Goal: Transaction & Acquisition: Purchase product/service

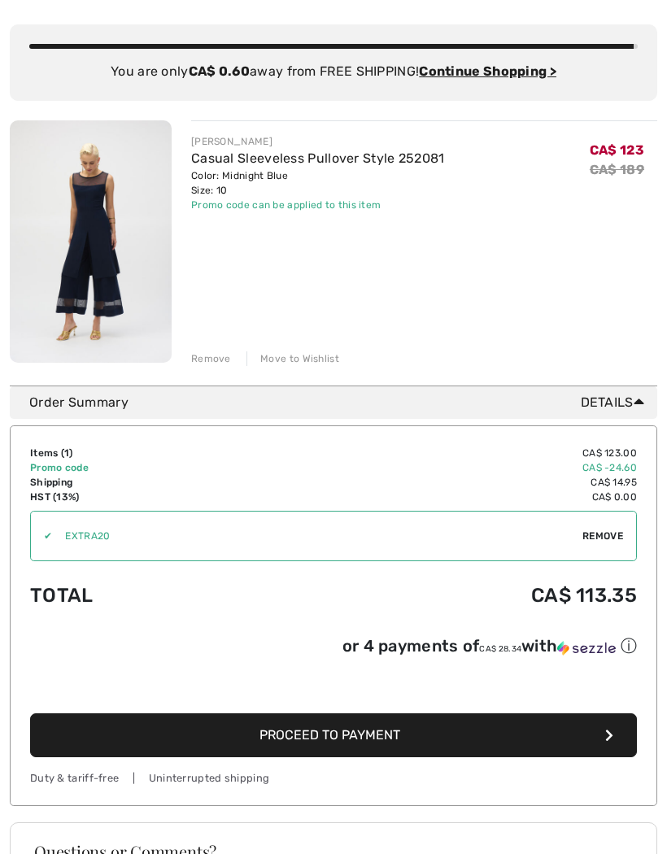
scroll to position [142, 0]
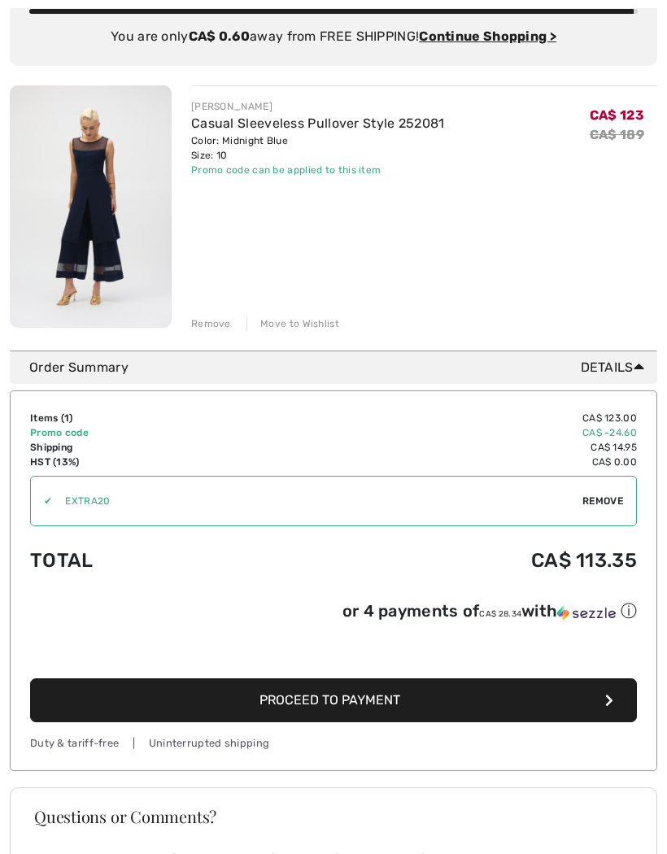
click at [112, 706] on button "Proceed to Payment" at bounding box center [333, 700] width 607 height 44
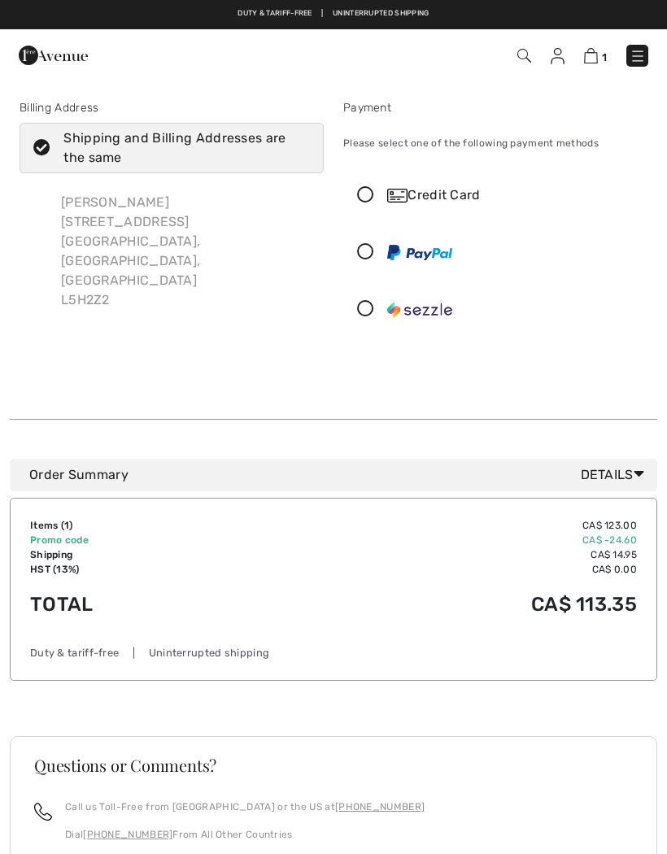
click at [364, 253] on icon at bounding box center [365, 252] width 43 height 17
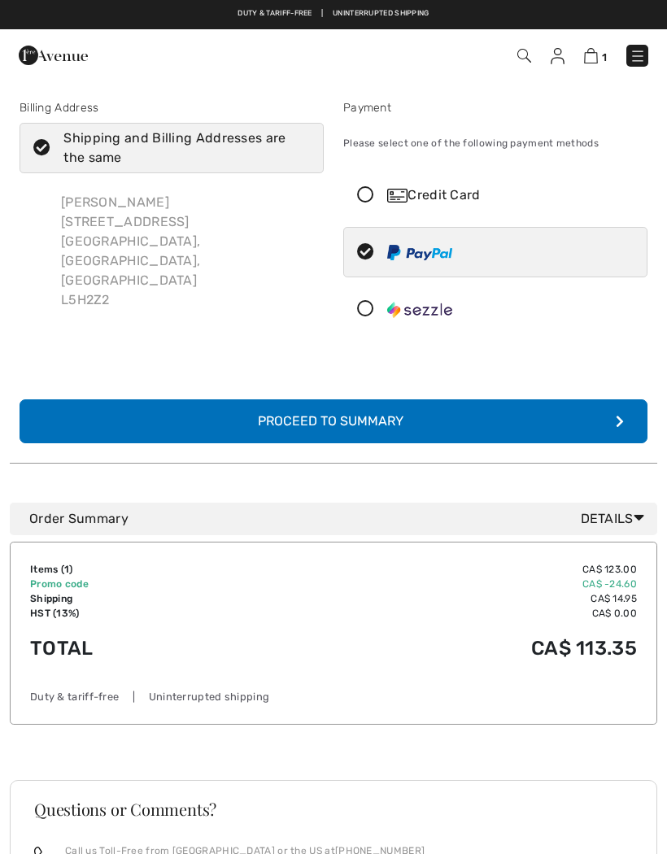
click at [96, 420] on button "Complete Your Order with PayPal Proceed to Summary" at bounding box center [334, 421] width 628 height 44
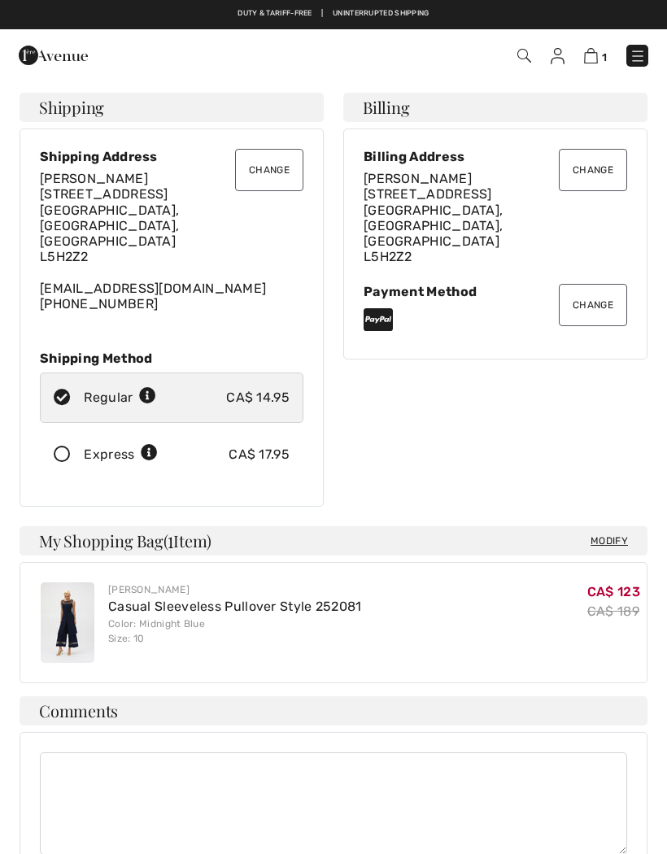
checkbox input "true"
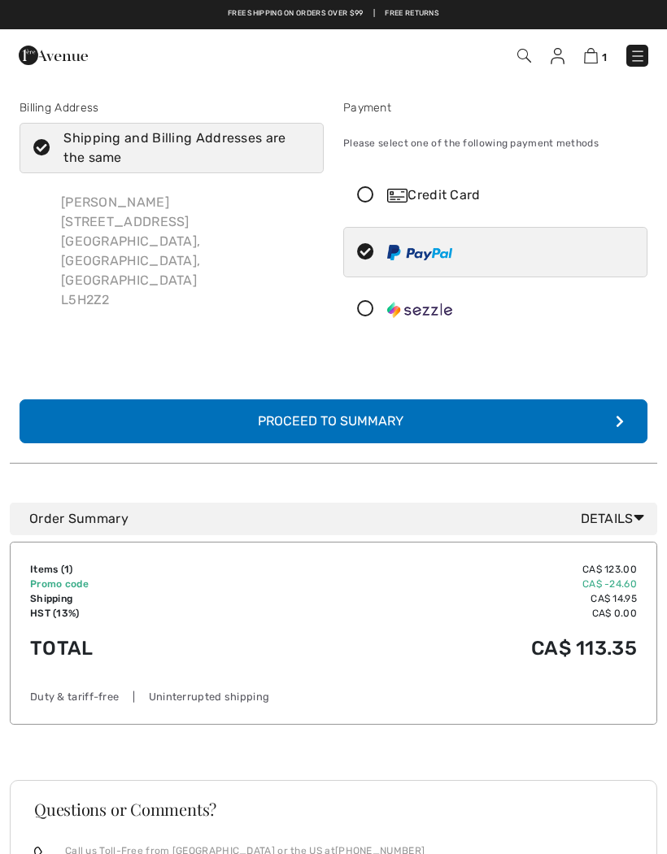
click at [283, 421] on div "Proceed to Summary" at bounding box center [334, 422] width 178 height 20
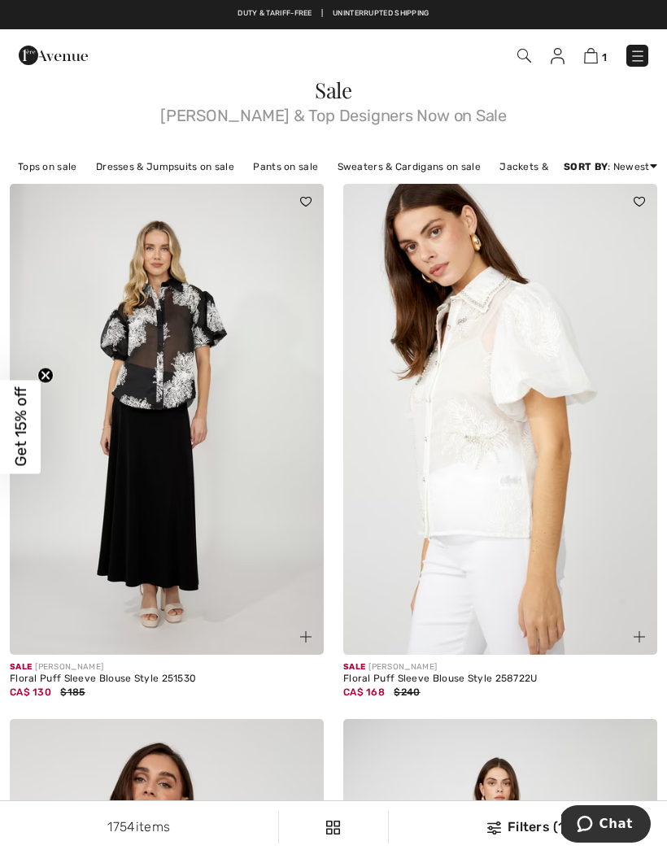
click at [589, 46] on link "1" at bounding box center [595, 56] width 23 height 20
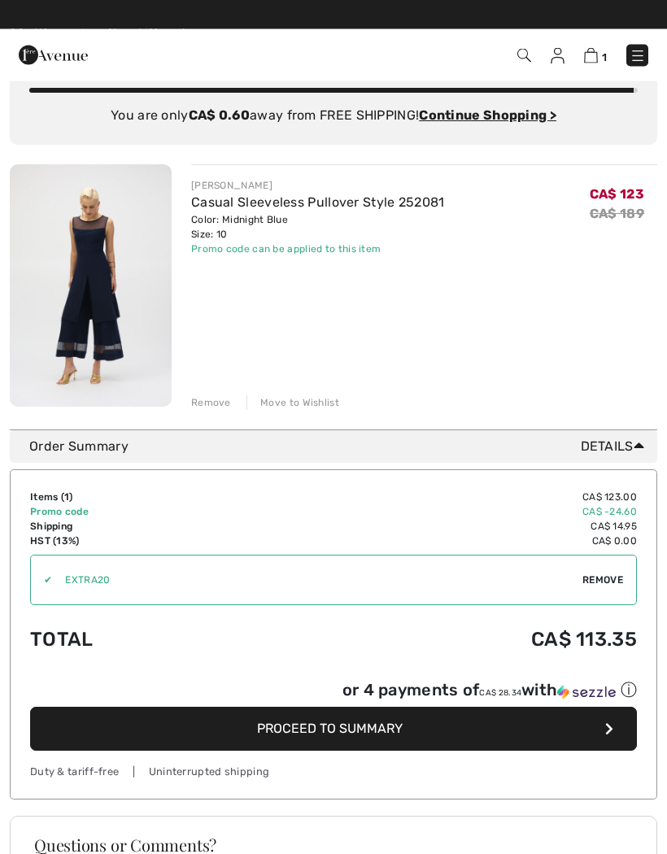
scroll to position [63, 0]
click at [173, 737] on button "Proceed to Summary" at bounding box center [333, 729] width 607 height 44
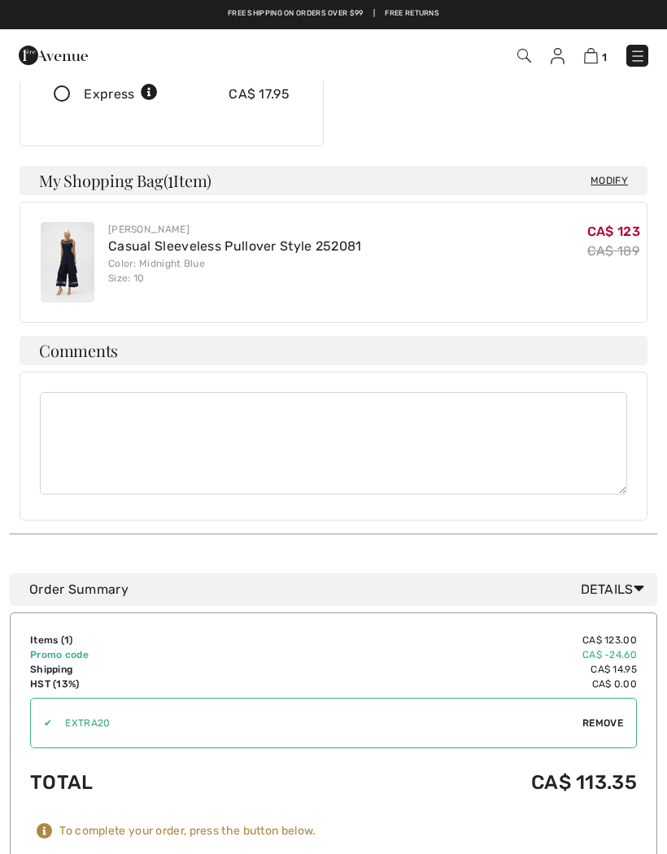
scroll to position [359, 0]
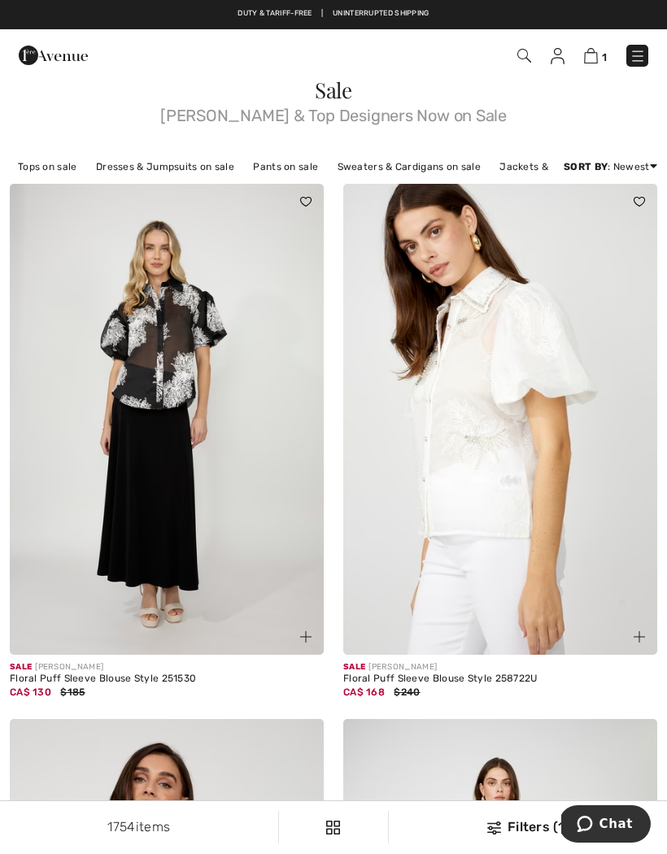
click at [585, 53] on img at bounding box center [591, 55] width 14 height 15
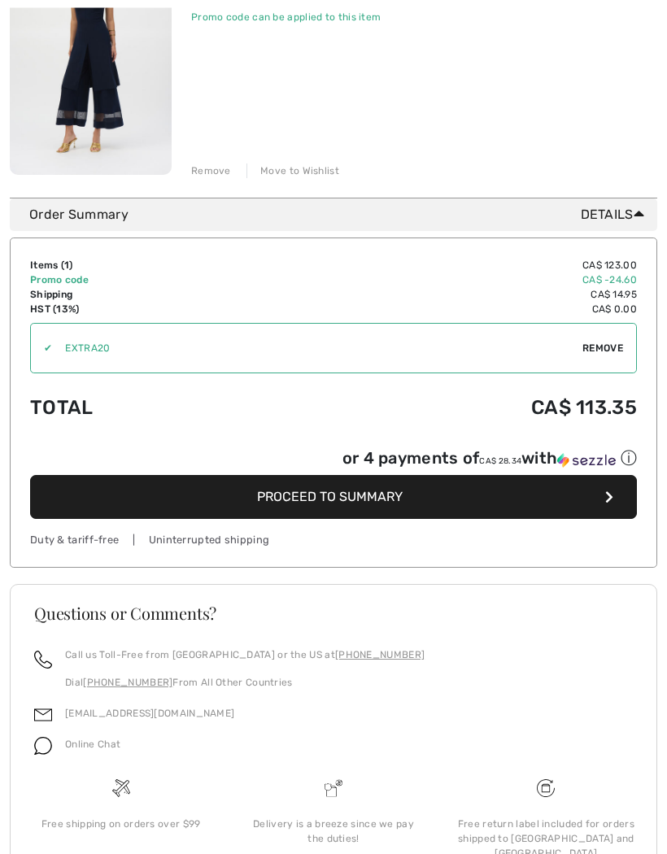
scroll to position [298, 0]
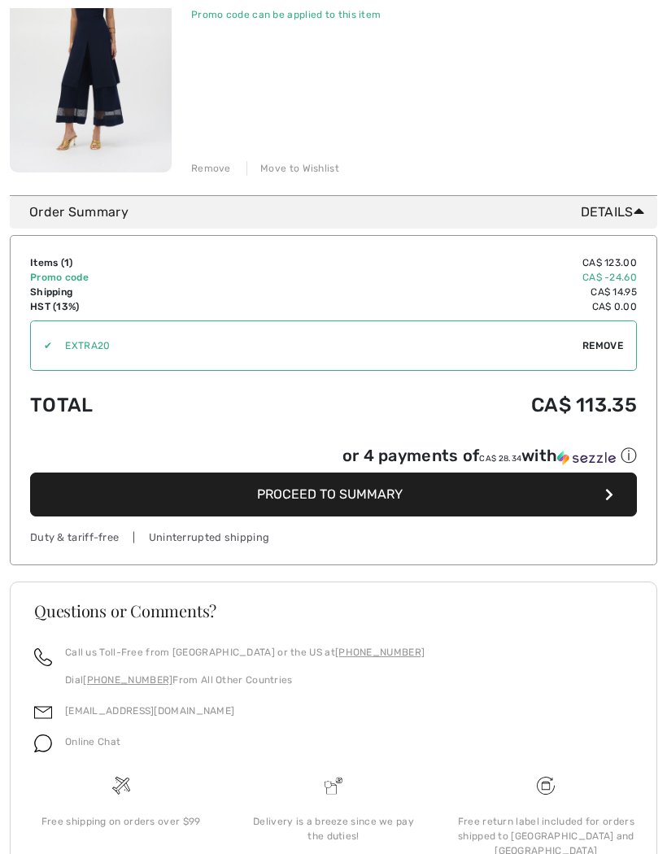
click at [301, 494] on span "Proceed to Summary" at bounding box center [330, 493] width 146 height 15
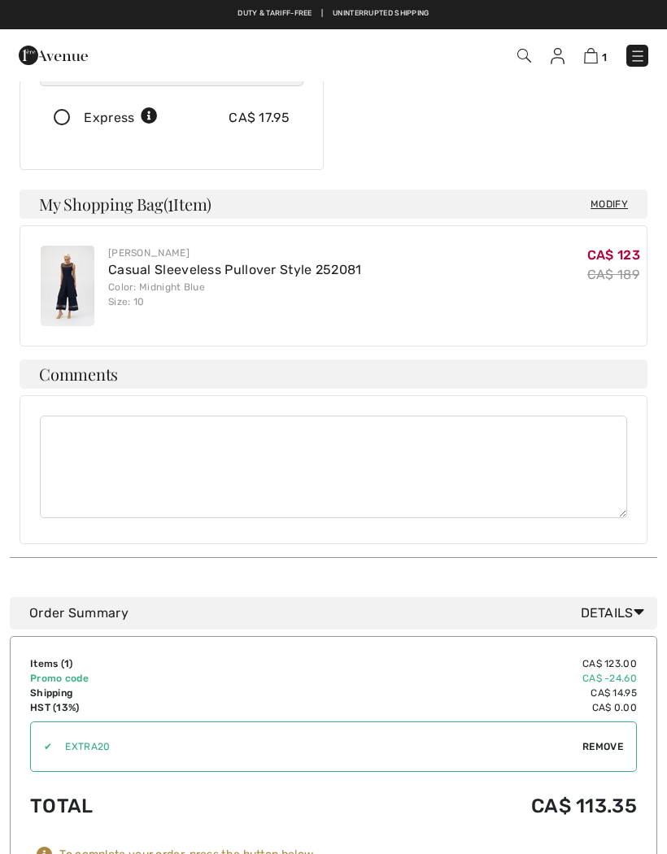
scroll to position [336, 0]
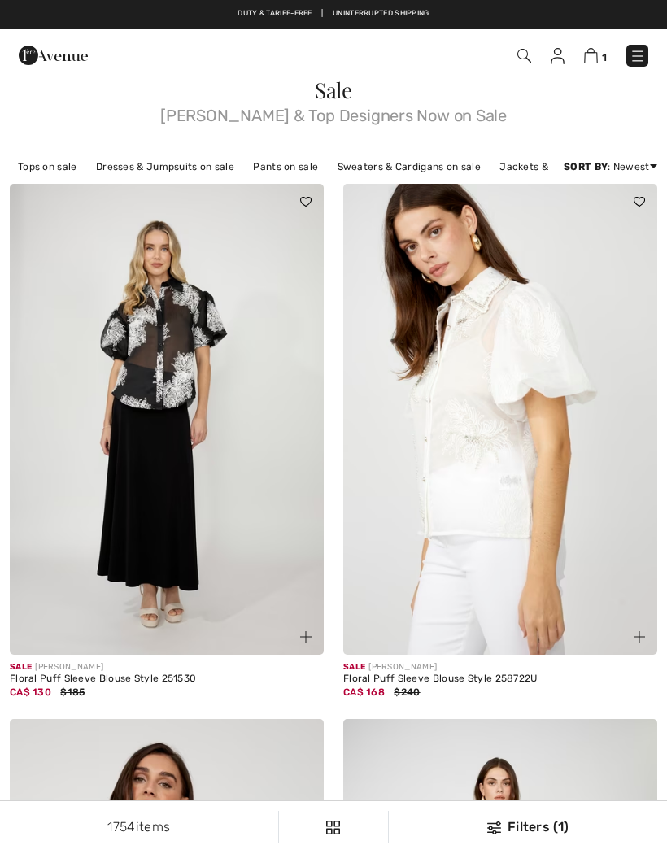
checkbox input "true"
click at [588, 56] on img at bounding box center [591, 55] width 14 height 15
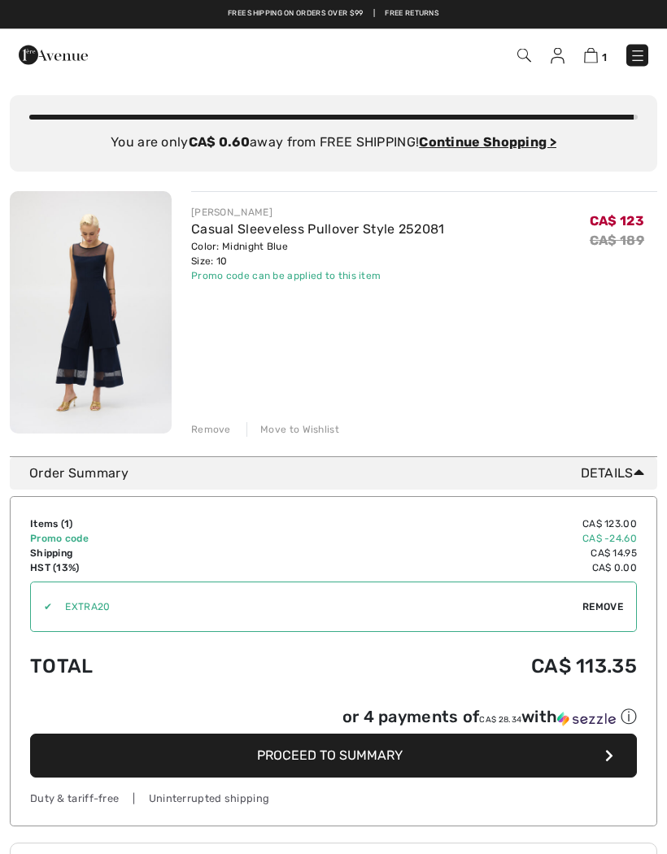
scroll to position [37, 0]
click at [182, 762] on button "Proceed to Summary" at bounding box center [333, 756] width 607 height 44
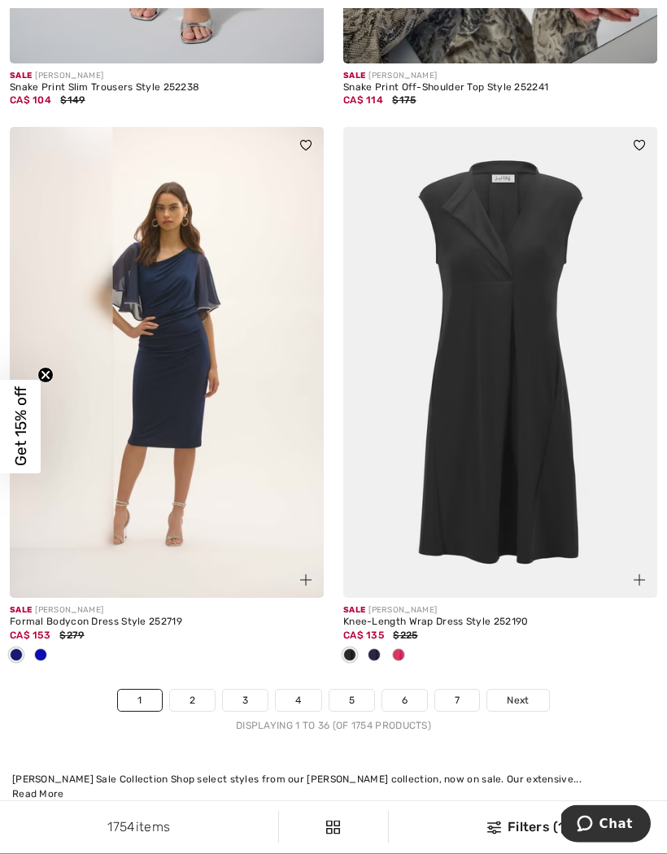
scroll to position [9513, 0]
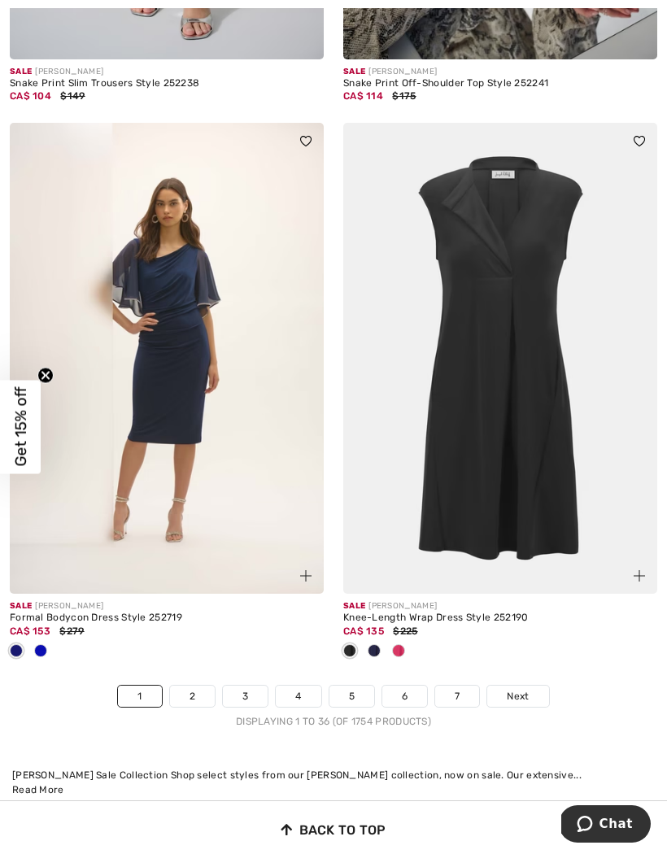
click at [192, 686] on link "2" at bounding box center [192, 696] width 45 height 21
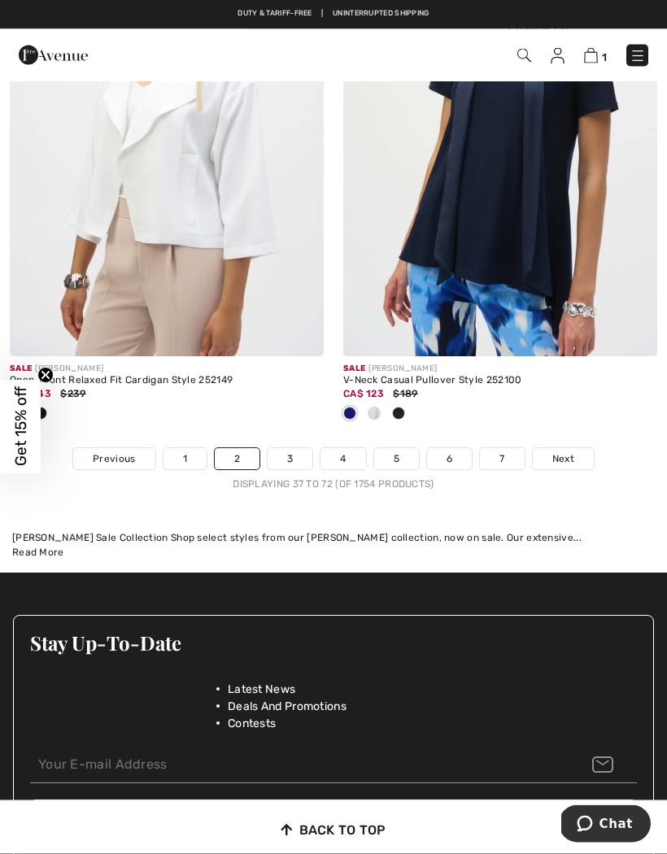
scroll to position [10045, 0]
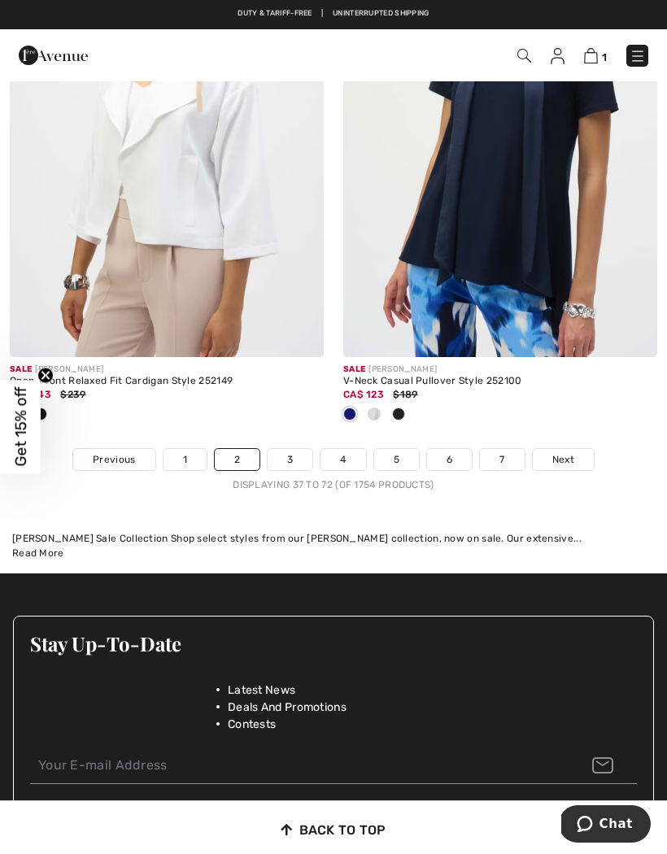
click at [285, 449] on link "3" at bounding box center [290, 459] width 45 height 21
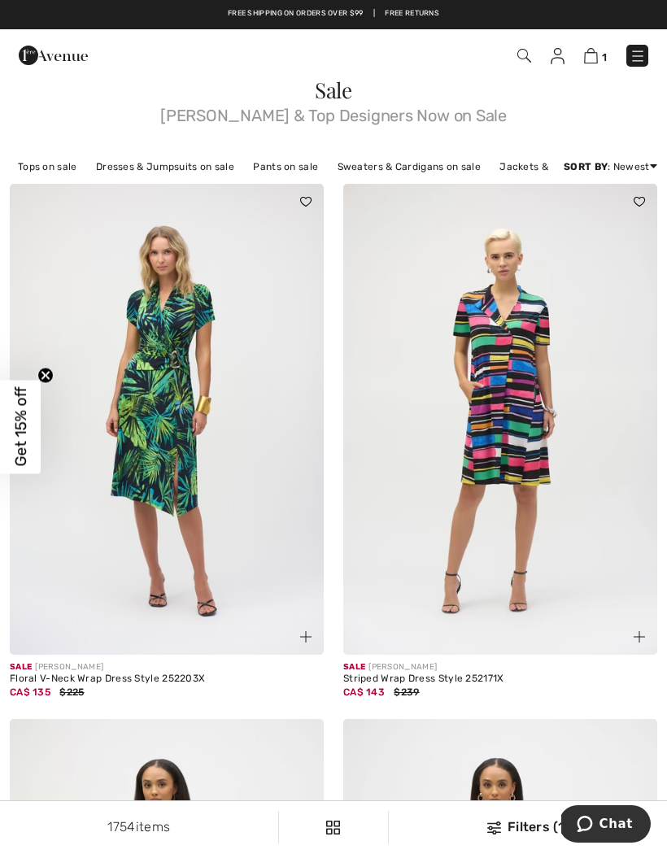
click at [640, 54] on img at bounding box center [638, 56] width 16 height 16
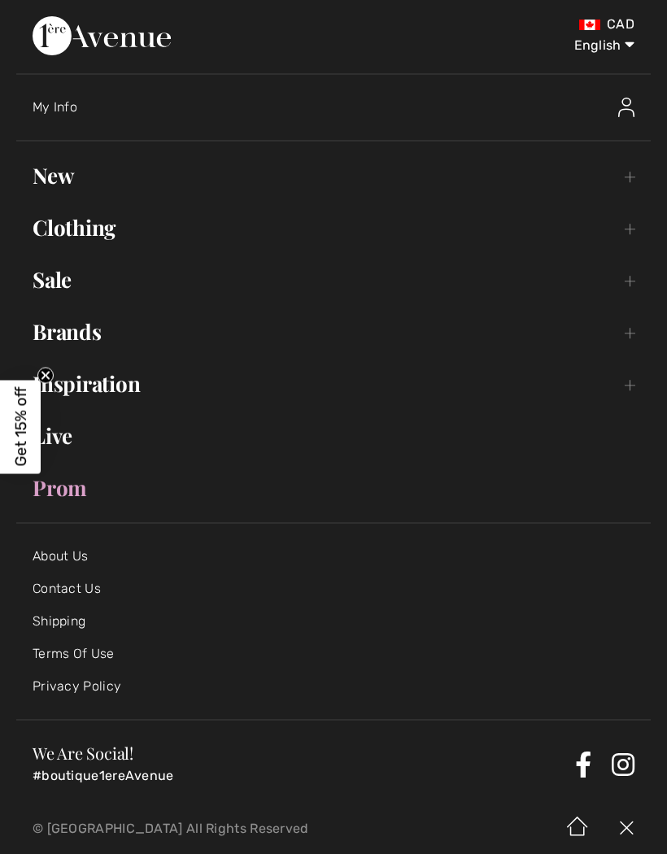
click at [53, 281] on link "Sale Toggle submenu" at bounding box center [333, 280] width 634 height 36
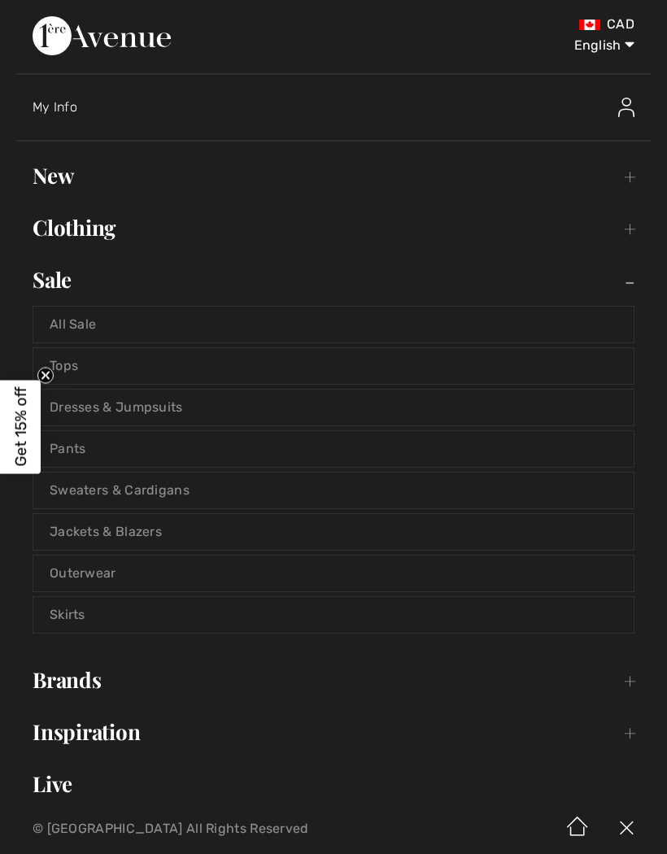
click at [79, 364] on link "Tops" at bounding box center [333, 366] width 600 height 36
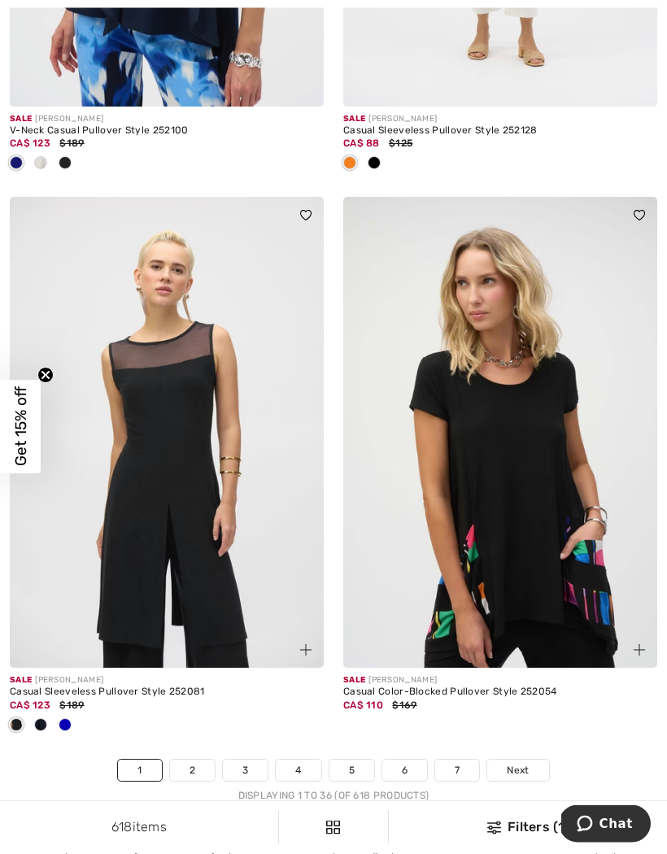
scroll to position [9579, 0]
click at [44, 718] on span at bounding box center [40, 724] width 13 height 13
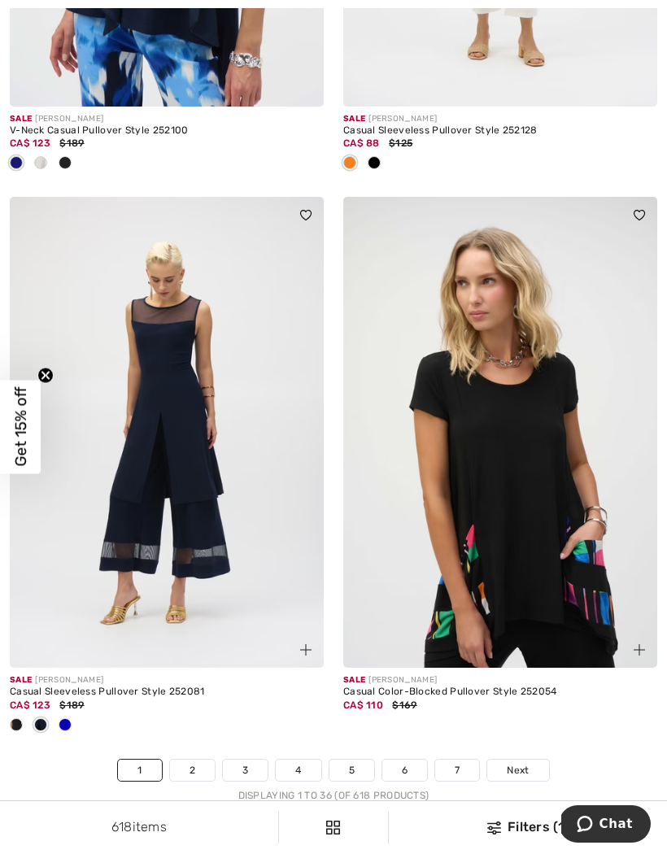
click at [129, 518] on img at bounding box center [167, 432] width 314 height 471
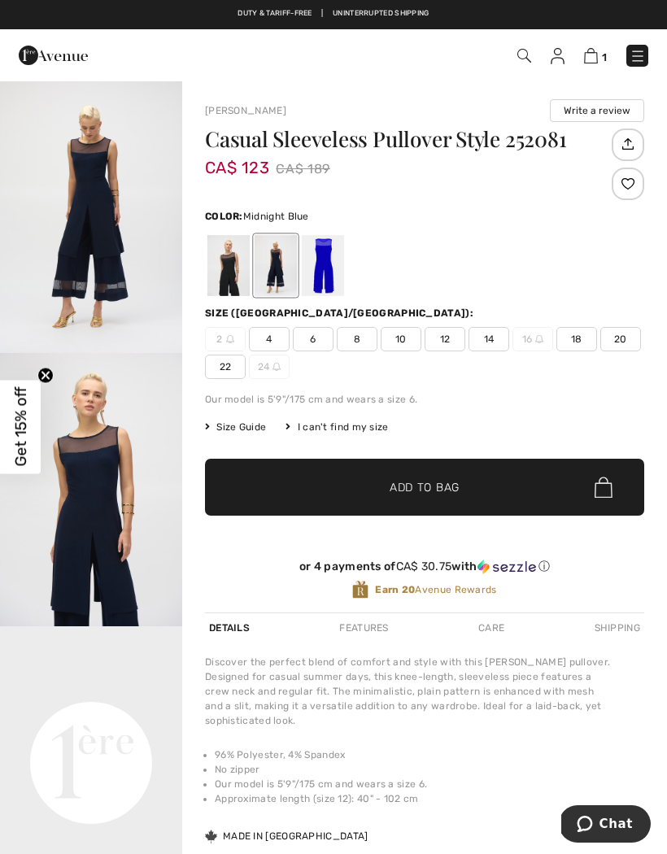
click at [401, 351] on span "10" at bounding box center [401, 339] width 41 height 24
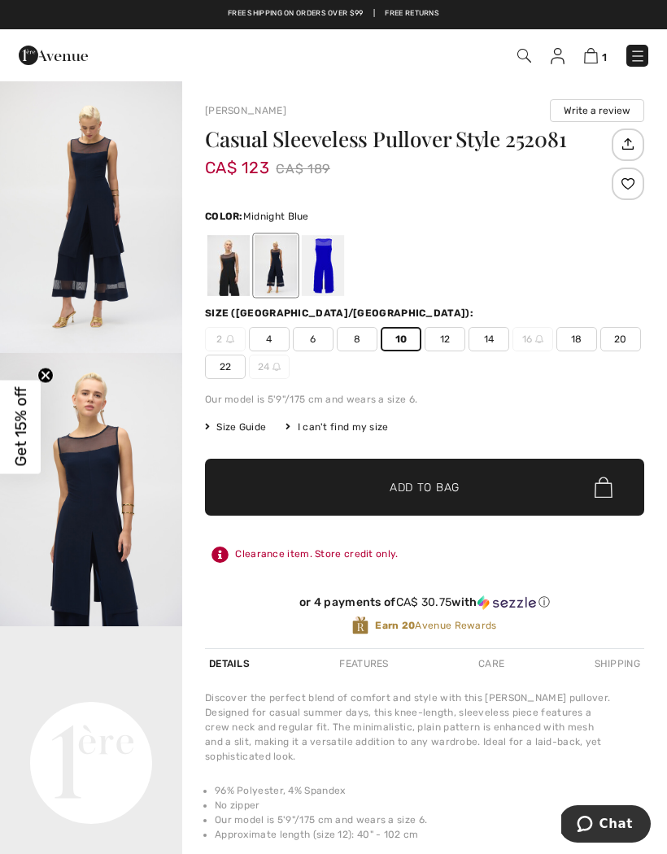
click at [277, 479] on span "✔ Added to Bag Add to Bag" at bounding box center [424, 487] width 439 height 57
click at [585, 61] on img at bounding box center [589, 55] width 14 height 15
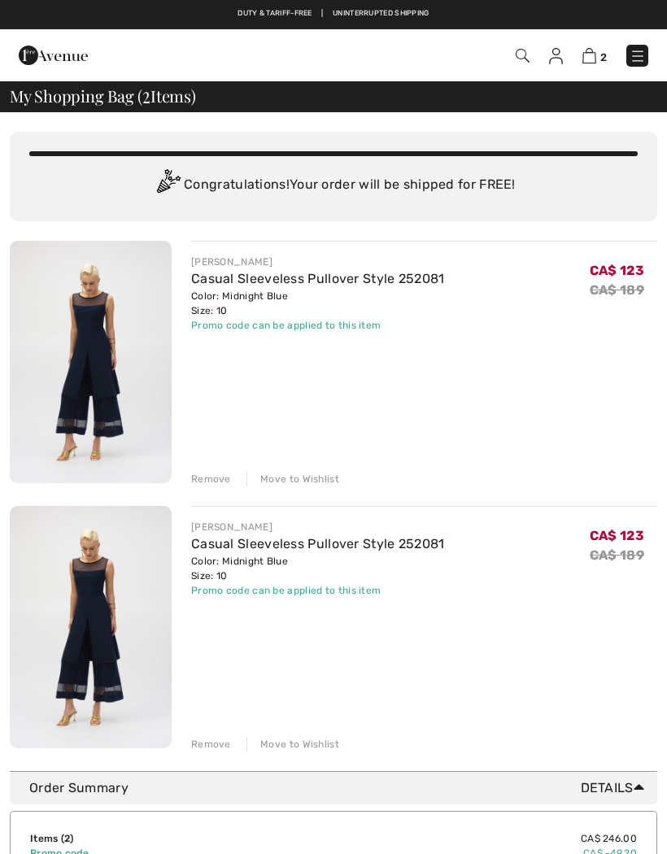
click at [216, 476] on div "Remove" at bounding box center [211, 479] width 40 height 15
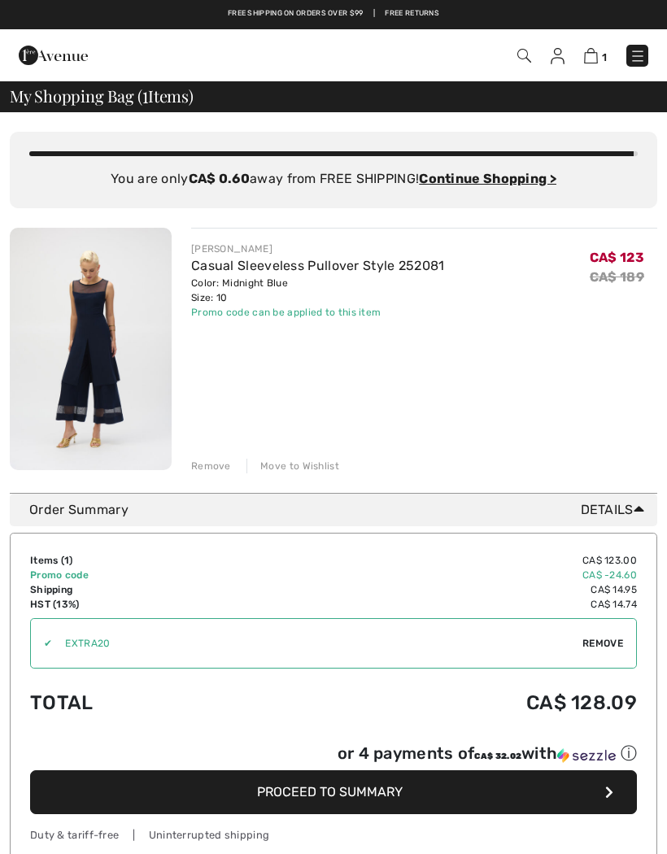
click at [190, 795] on button "Proceed to Summary" at bounding box center [333, 792] width 607 height 44
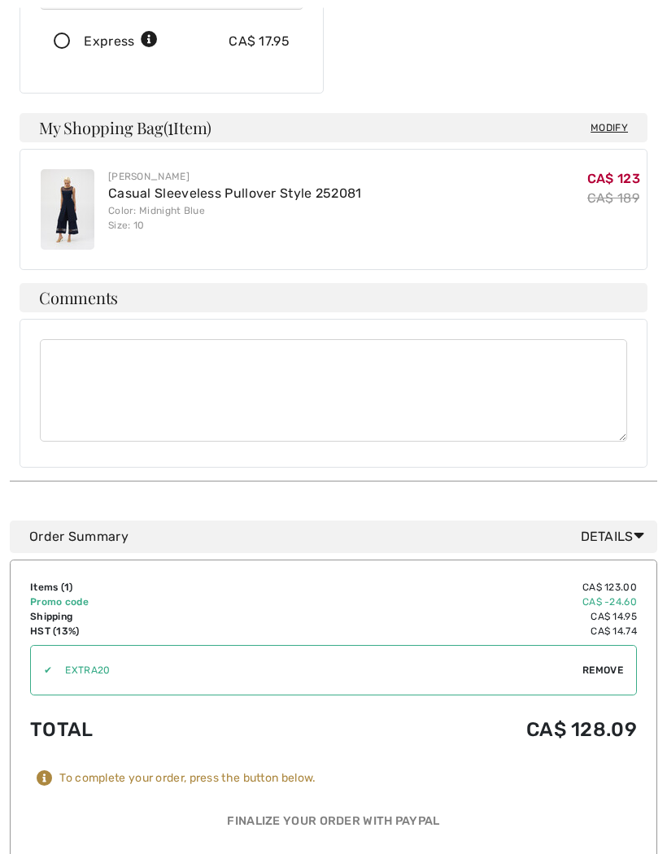
scroll to position [448, 0]
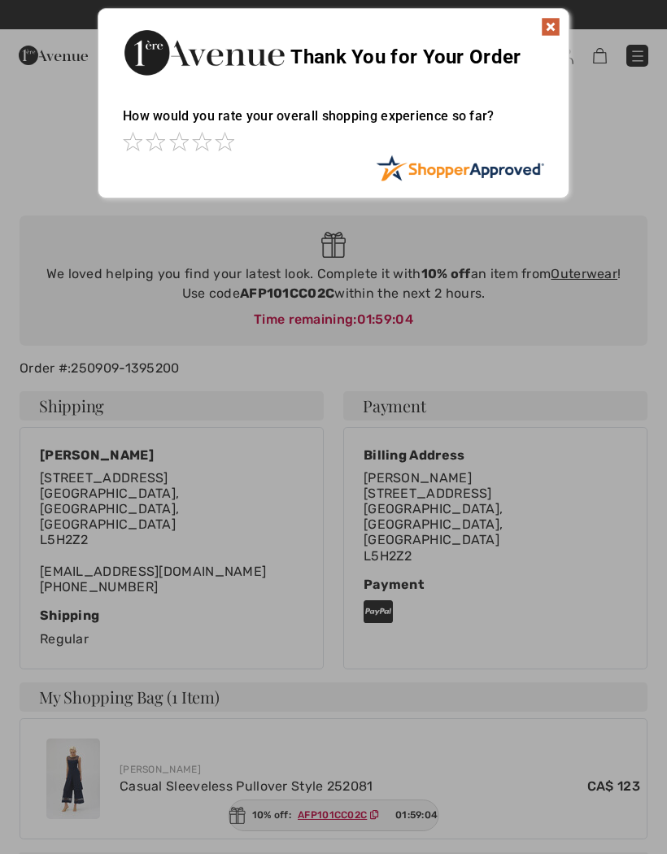
click at [325, 809] on div at bounding box center [333, 427] width 667 height 854
click at [547, 26] on img at bounding box center [551, 27] width 20 height 20
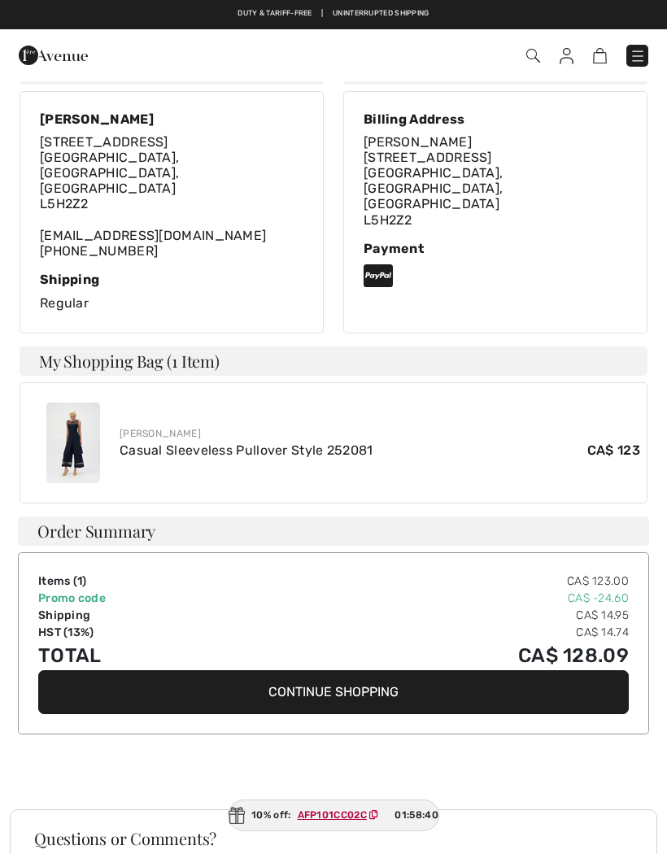
scroll to position [335, 0]
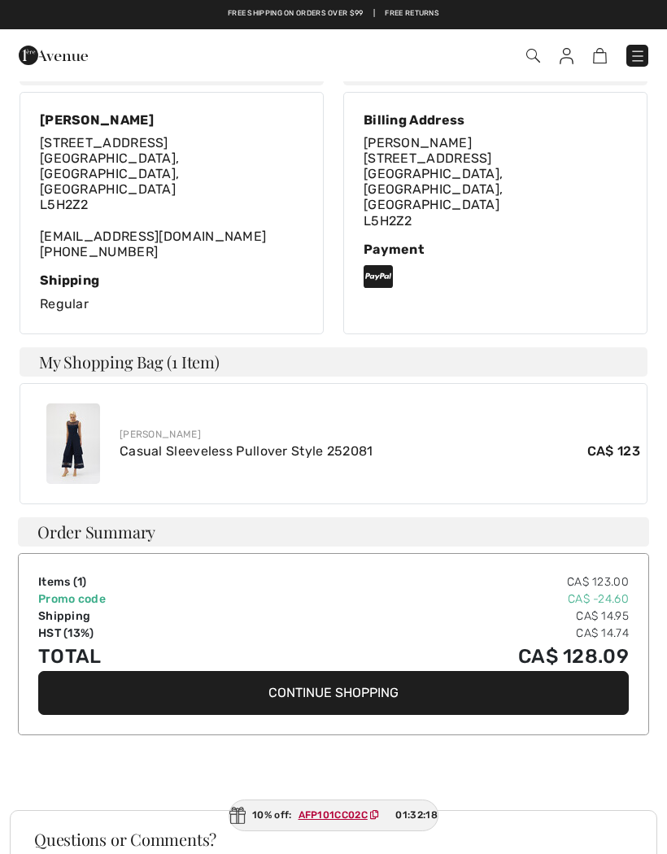
click at [530, 50] on img at bounding box center [533, 56] width 14 height 14
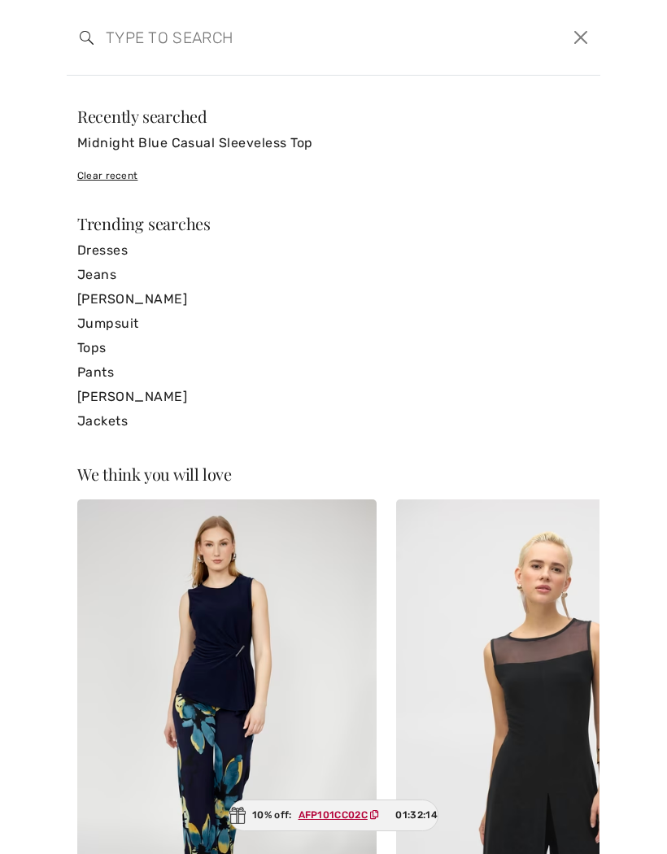
click at [131, 33] on input "search" at bounding box center [277, 37] width 366 height 49
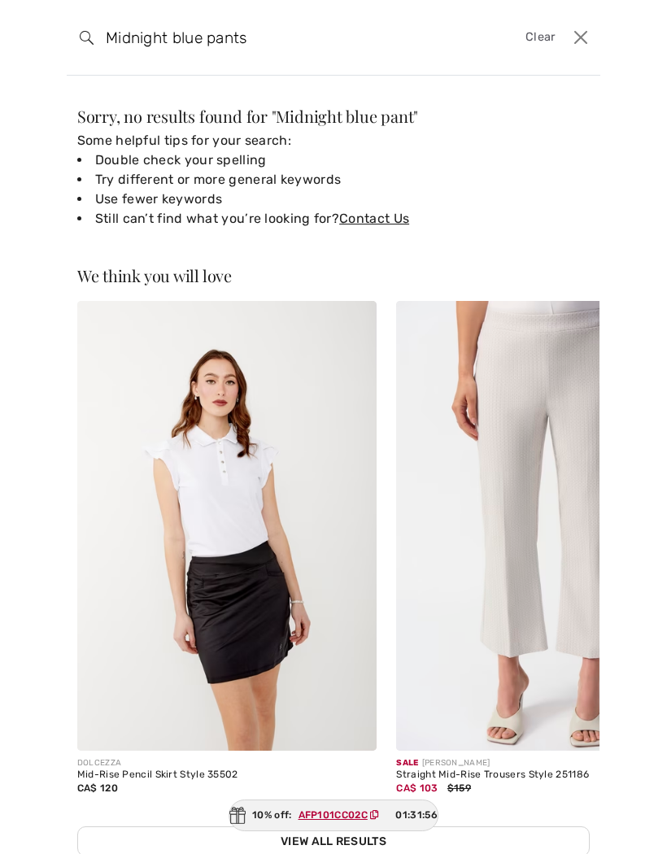
type input "Midnight blue pants"
click at [81, 34] on img at bounding box center [87, 38] width 14 height 14
click at [291, 33] on input "Midnight blue pants" at bounding box center [277, 37] width 366 height 49
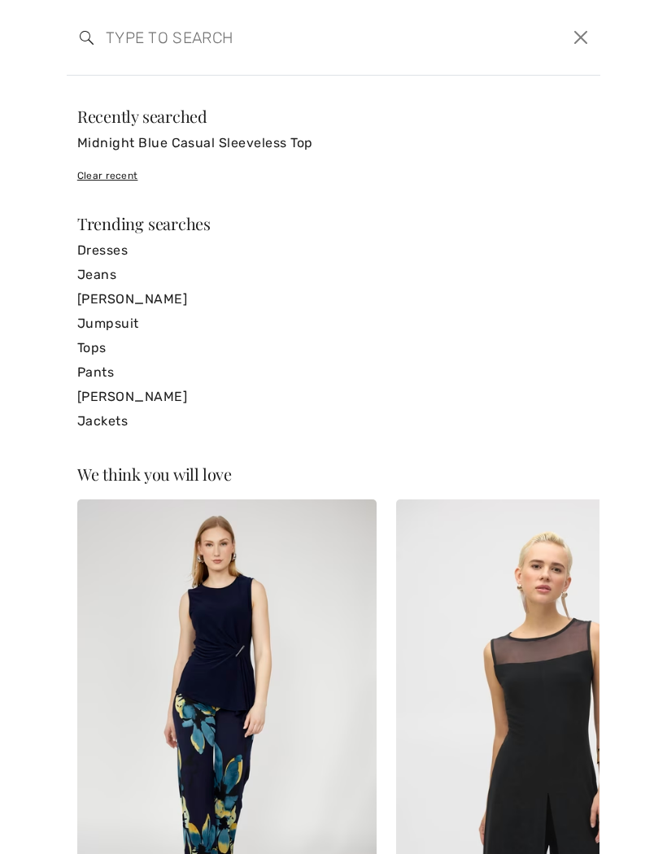
click at [99, 368] on link "Pants" at bounding box center [333, 372] width 512 height 24
click at [100, 364] on link "Pants" at bounding box center [333, 372] width 512 height 24
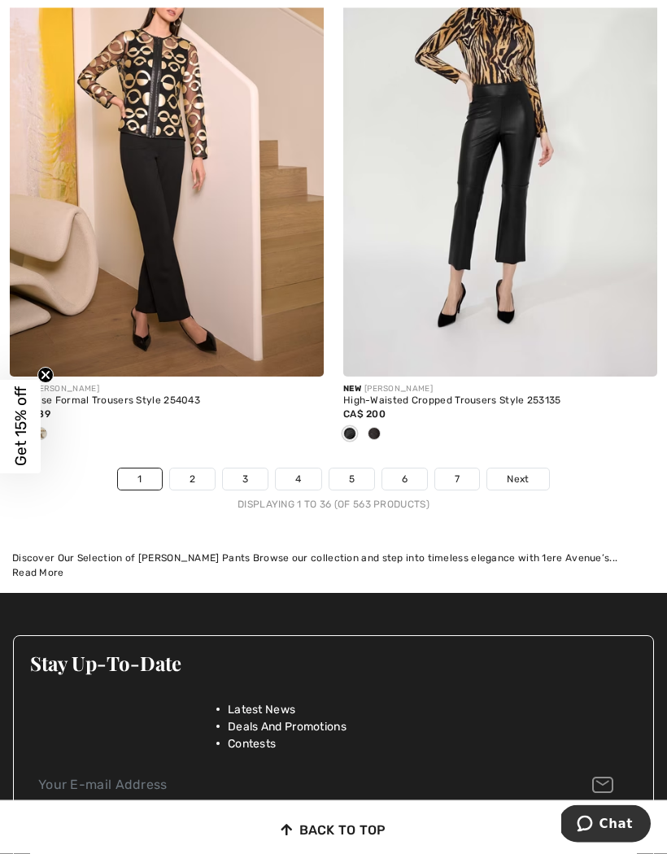
scroll to position [9786, 0]
click at [202, 472] on link "2" at bounding box center [192, 478] width 45 height 21
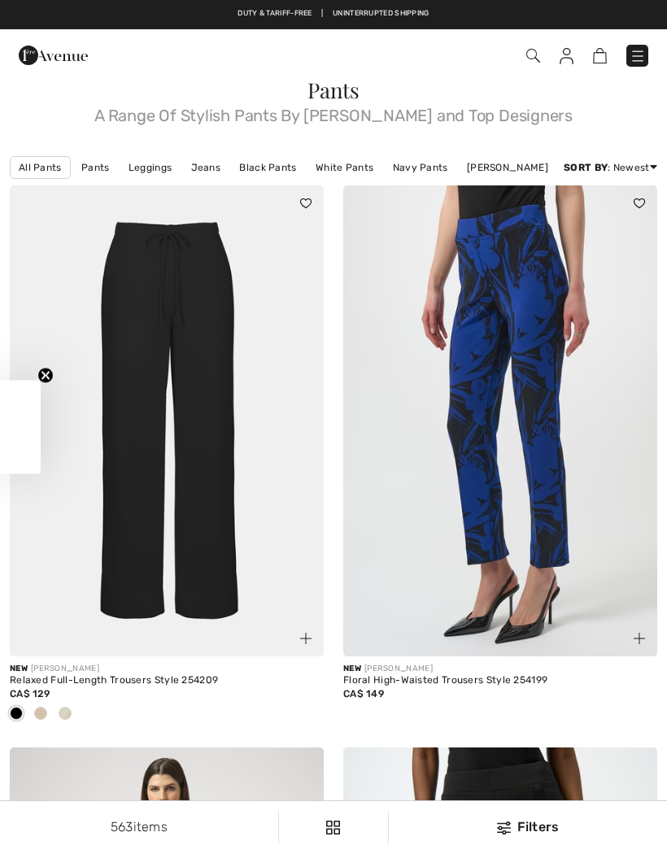
checkbox input "true"
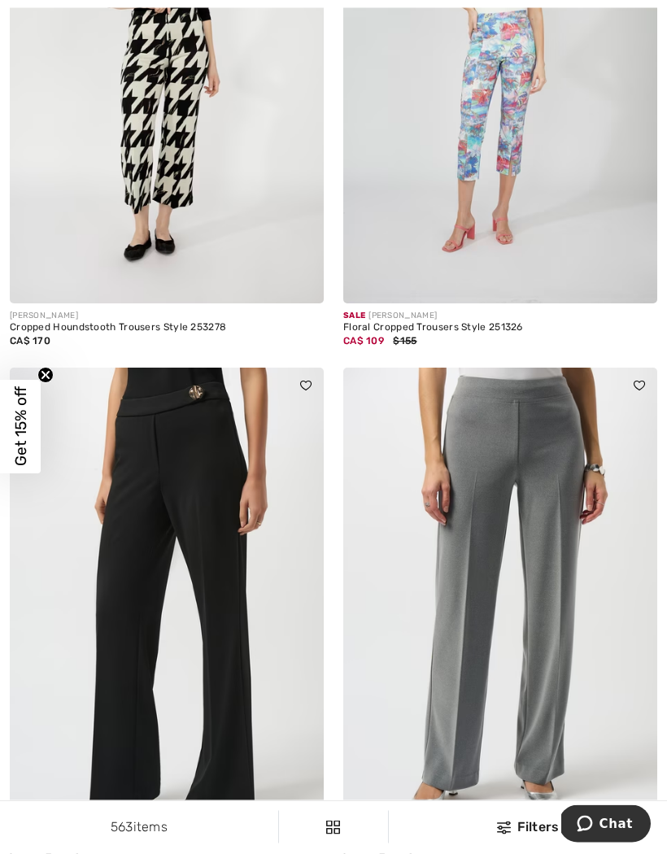
scroll to position [8254, 0]
